Goal: Check status: Check status

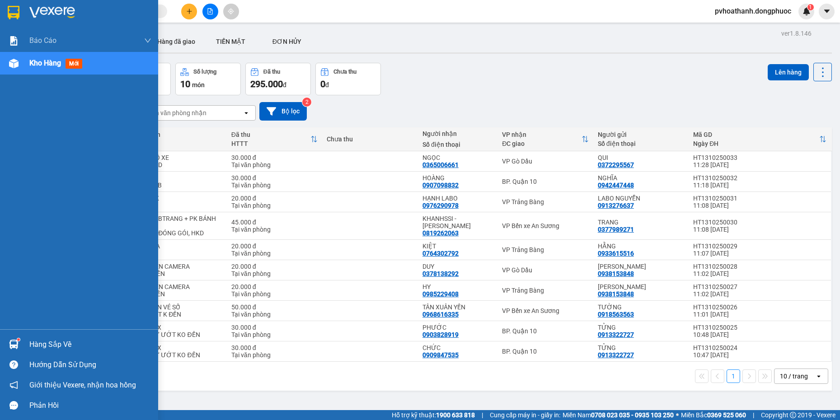
click at [34, 340] on div "Hàng sắp về" at bounding box center [90, 345] width 122 height 14
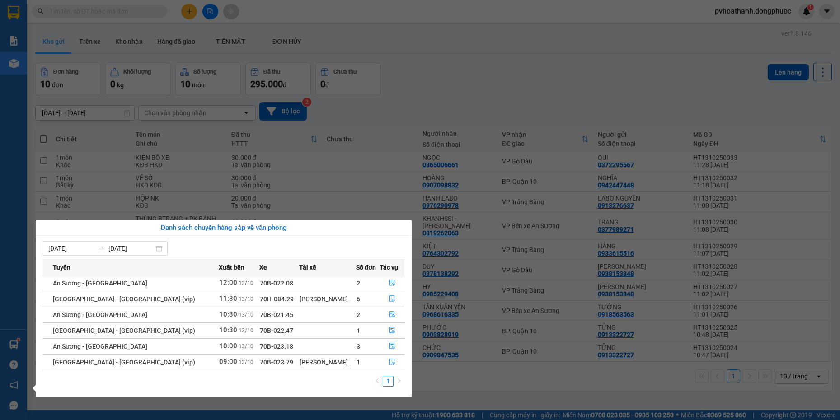
click at [429, 76] on section "Kết quả tìm kiếm ( 0 ) Bộ lọc No Data pvhoathanh.dongphuoc 1 Báo cáo Mẫu 1: Báo…" at bounding box center [420, 210] width 840 height 420
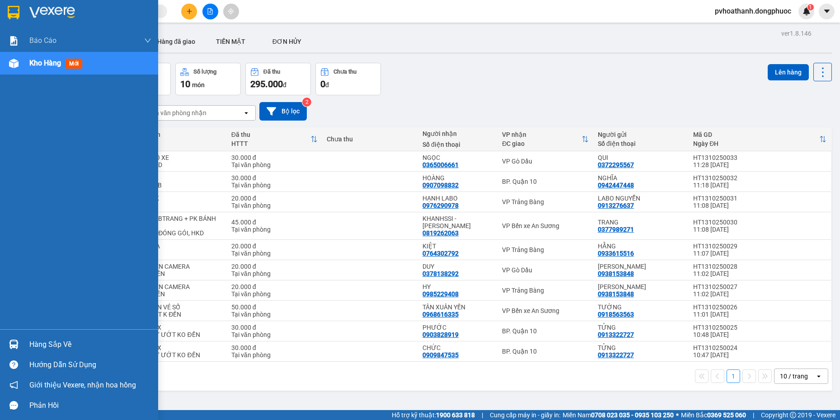
click at [38, 349] on div "Hàng sắp về" at bounding box center [90, 345] width 122 height 14
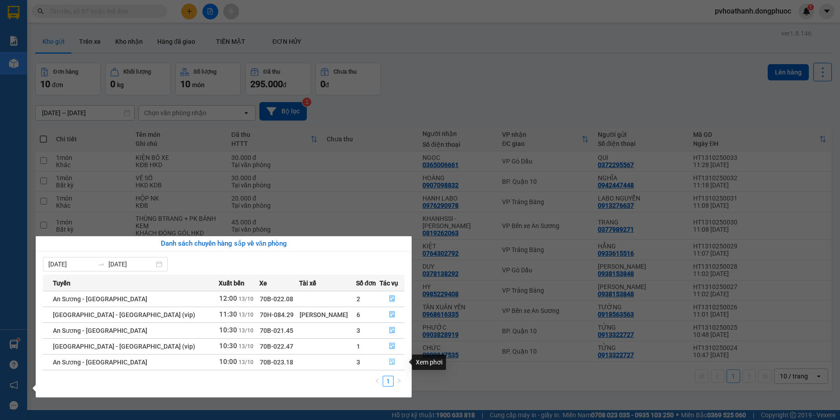
click at [390, 363] on icon "file-done" at bounding box center [392, 362] width 5 height 6
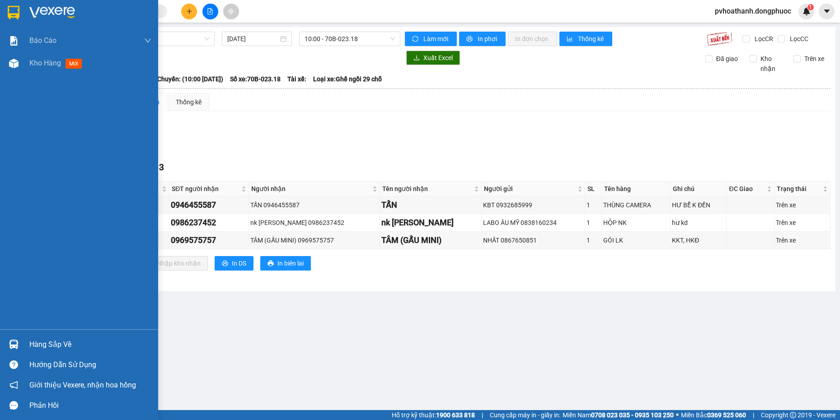
click at [39, 346] on div "Hàng sắp về" at bounding box center [90, 345] width 122 height 14
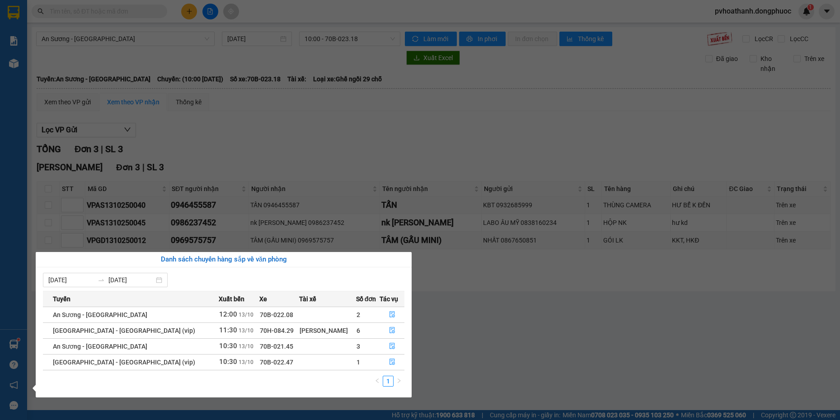
click at [509, 364] on section "Kết quả tìm kiếm ( 0 ) Bộ lọc No Data pvhoathanh.dongphuoc 1 Báo cáo Mẫu 1: Báo…" at bounding box center [420, 210] width 840 height 420
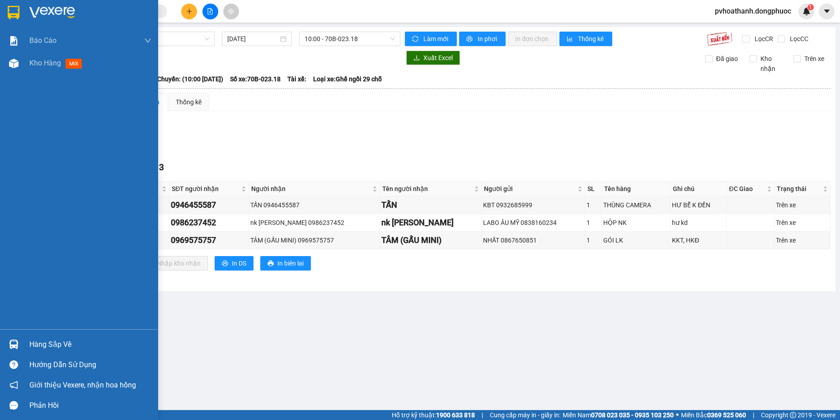
drag, startPoint x: 54, startPoint y: 338, endPoint x: 57, endPoint y: 334, distance: 5.3
click at [57, 335] on div "Hàng sắp về" at bounding box center [79, 345] width 158 height 20
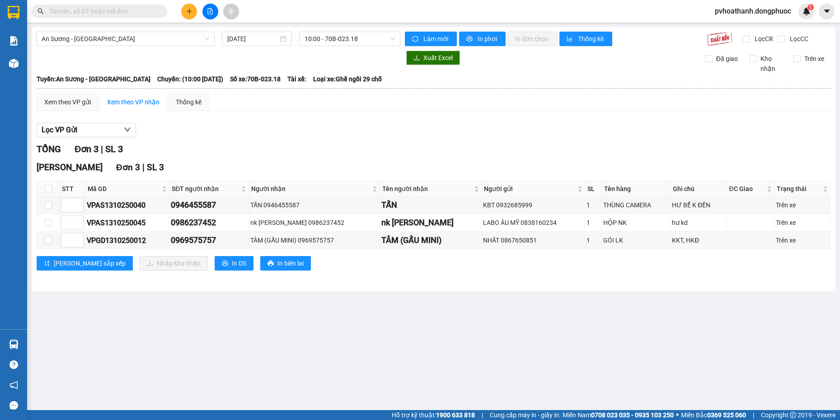
click at [556, 344] on section "Kết quả tìm kiếm ( 0 ) Bộ lọc No Data pvhoathanh.dongphuoc 1 Báo cáo Mẫu 1: Báo…" at bounding box center [420, 210] width 840 height 420
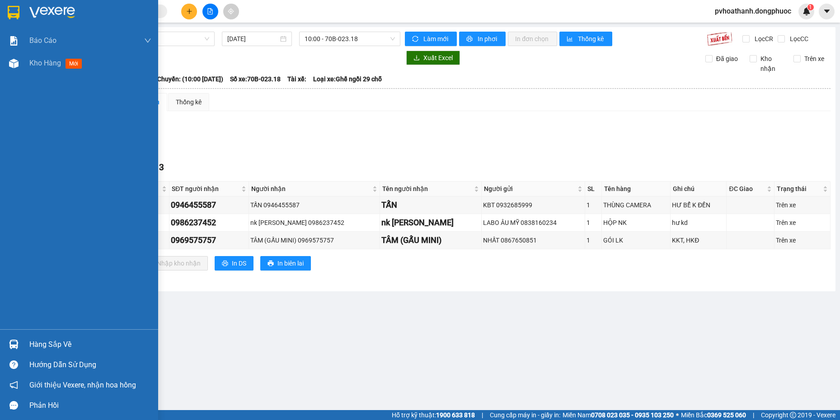
click at [28, 346] on div "Hàng sắp về" at bounding box center [79, 345] width 158 height 20
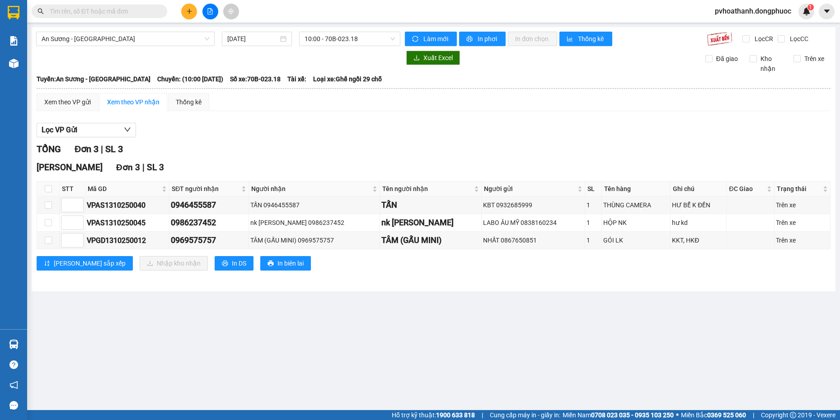
click at [480, 336] on section "Kết quả tìm kiếm ( 0 ) Bộ lọc No Data pvhoathanh.dongphuoc 1 Báo cáo Mẫu 1: Báo…" at bounding box center [420, 210] width 840 height 420
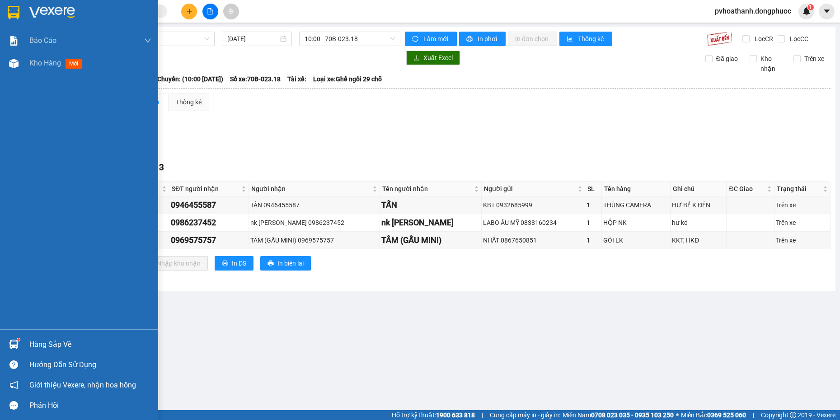
click at [40, 345] on div "Hàng sắp về" at bounding box center [90, 345] width 122 height 14
